Goal: Find specific page/section: Find specific page/section

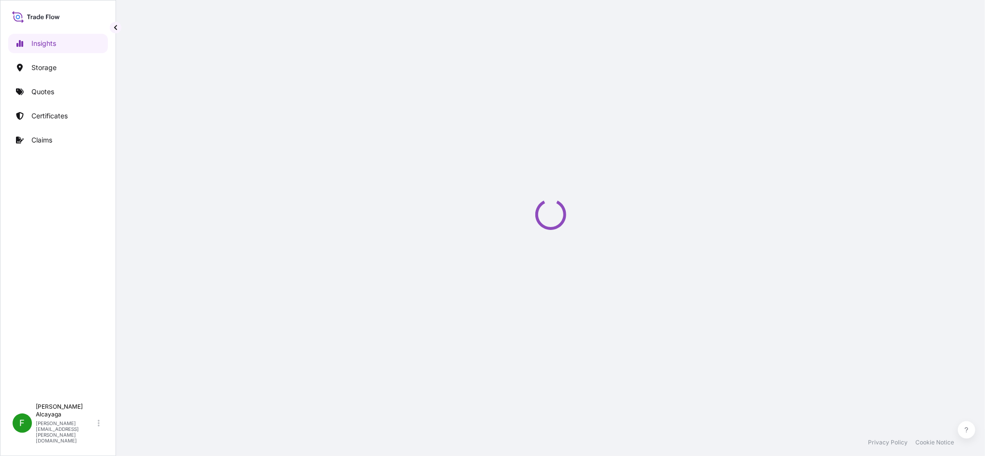
select select "2025"
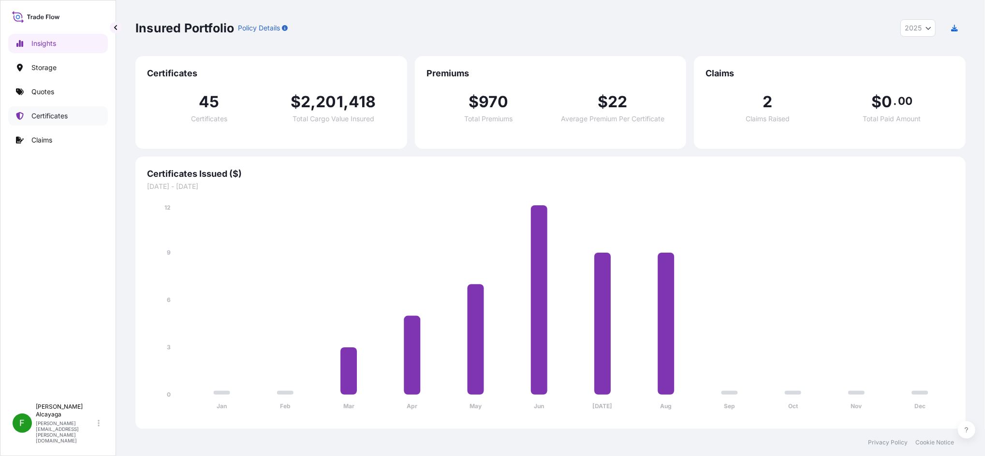
click at [64, 113] on p "Certificates" at bounding box center [49, 116] width 36 height 10
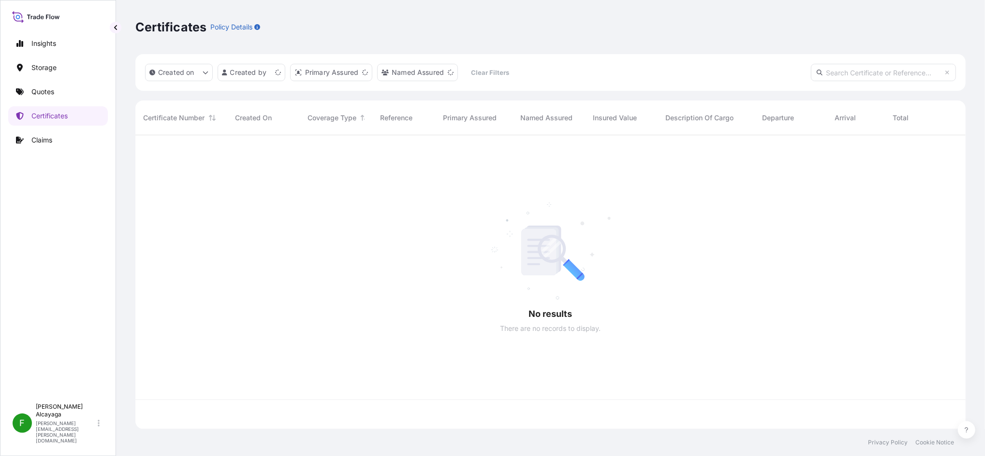
scroll to position [290, 820]
